Goal: Transaction & Acquisition: Purchase product/service

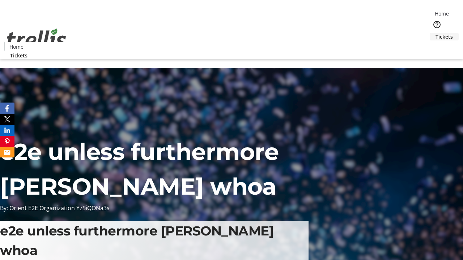
click at [435, 33] on span "Tickets" at bounding box center [443, 37] width 17 height 8
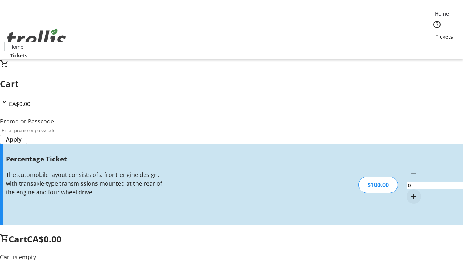
click at [409, 192] on mat-icon "Increment by one" at bounding box center [413, 196] width 9 height 9
type input "1"
type input "BAR"
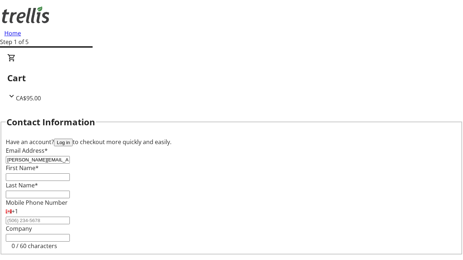
type input "[PERSON_NAME][EMAIL_ADDRESS][DOMAIN_NAME]"
type input "[PERSON_NAME]"
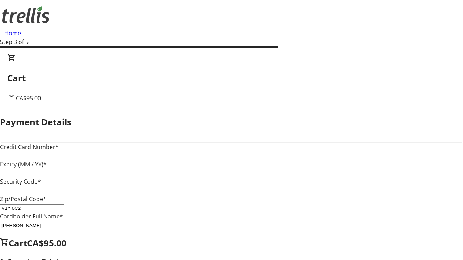
type input "V1Y 0C2"
